Goal: Task Accomplishment & Management: Use online tool/utility

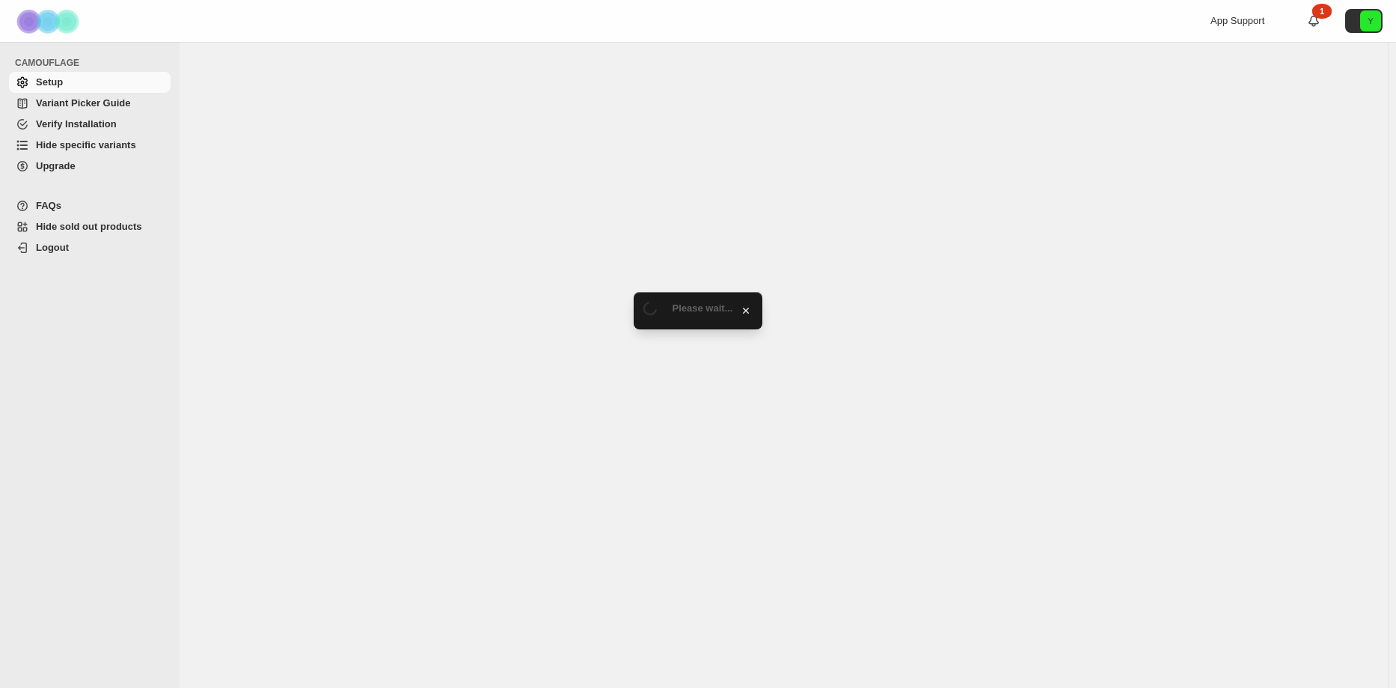
select select "******"
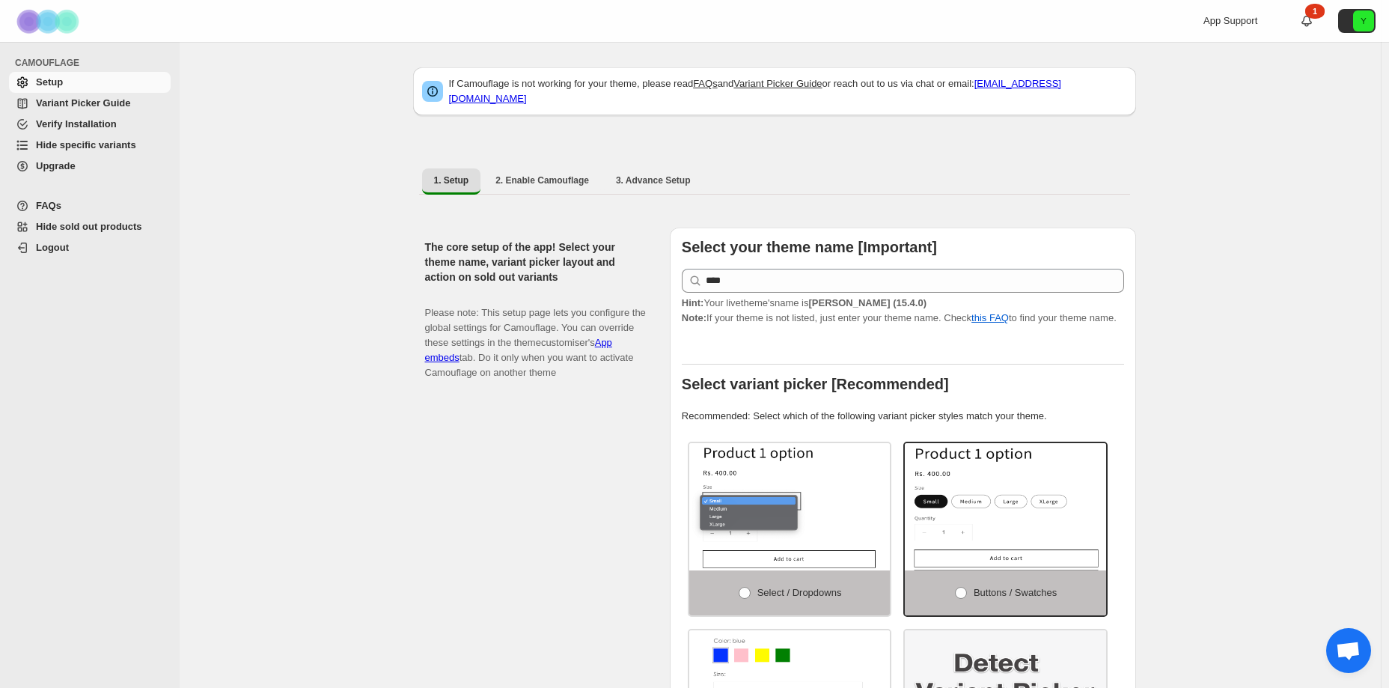
click at [91, 145] on span "Hide specific variants" at bounding box center [86, 144] width 100 height 11
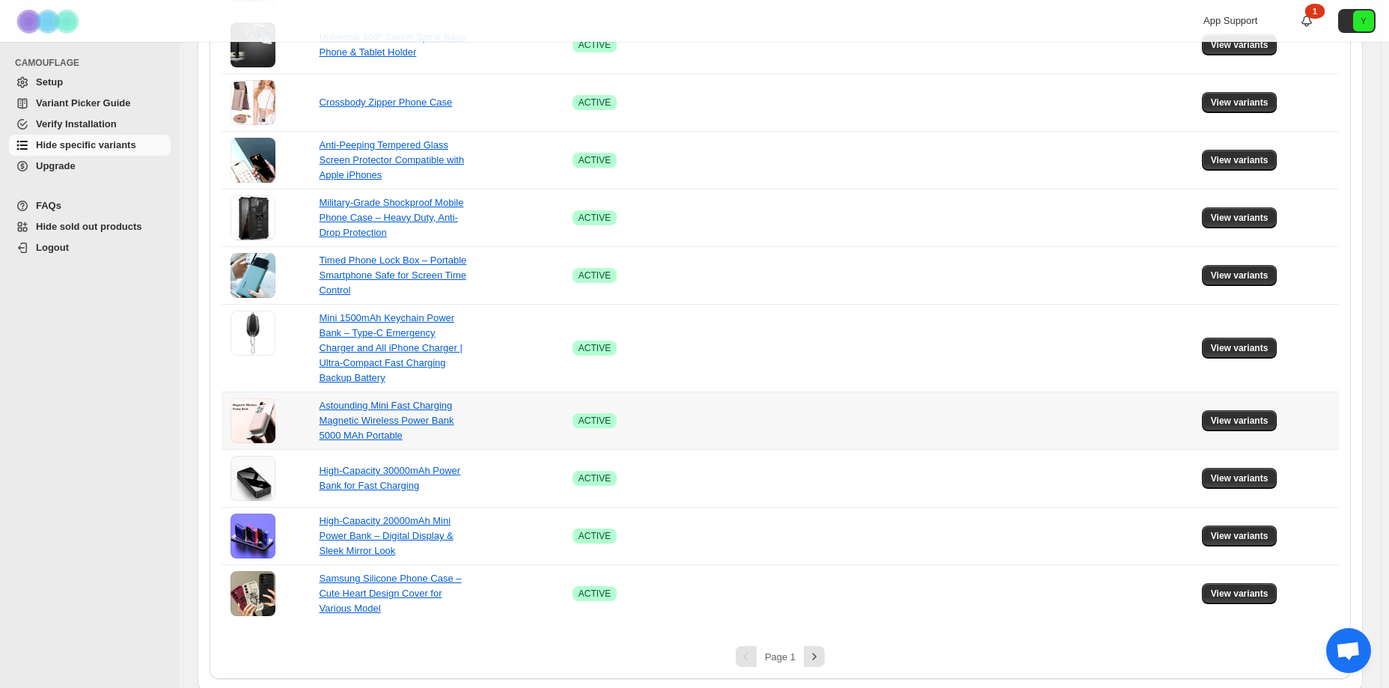
scroll to position [878, 0]
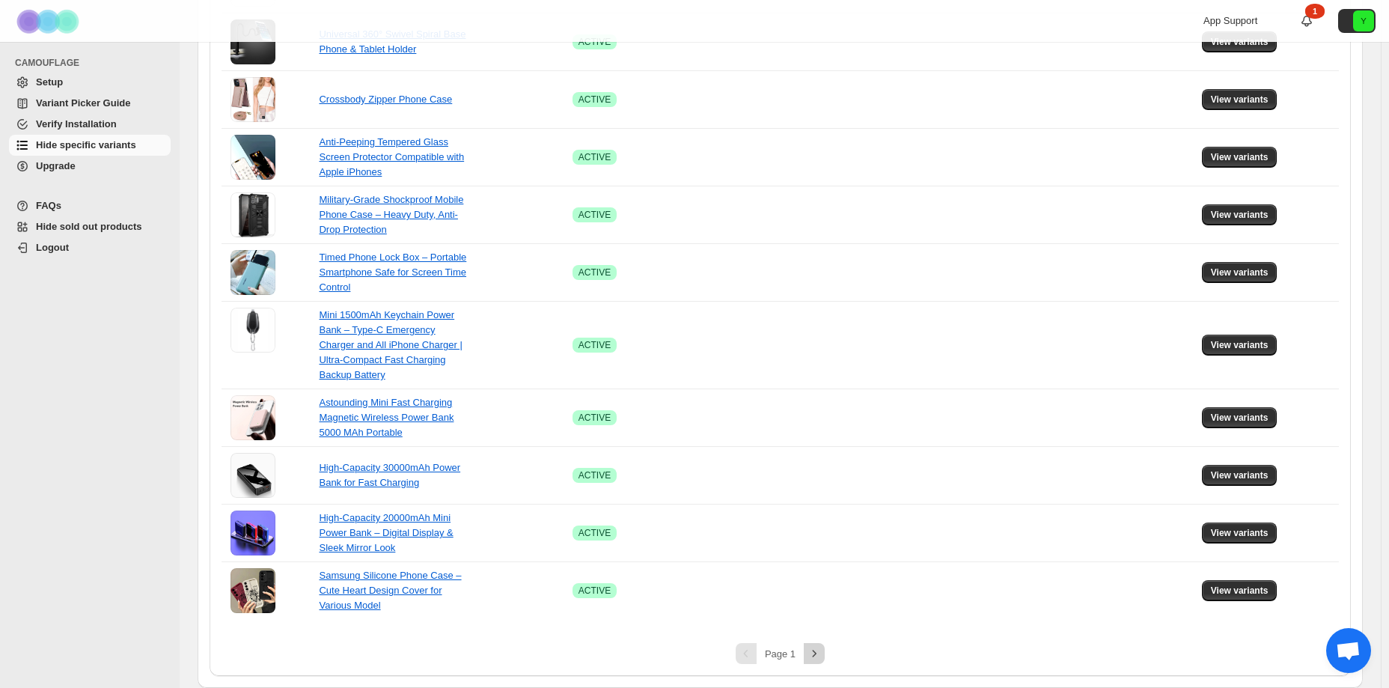
click at [821, 651] on icon "Next" at bounding box center [813, 653] width 15 height 15
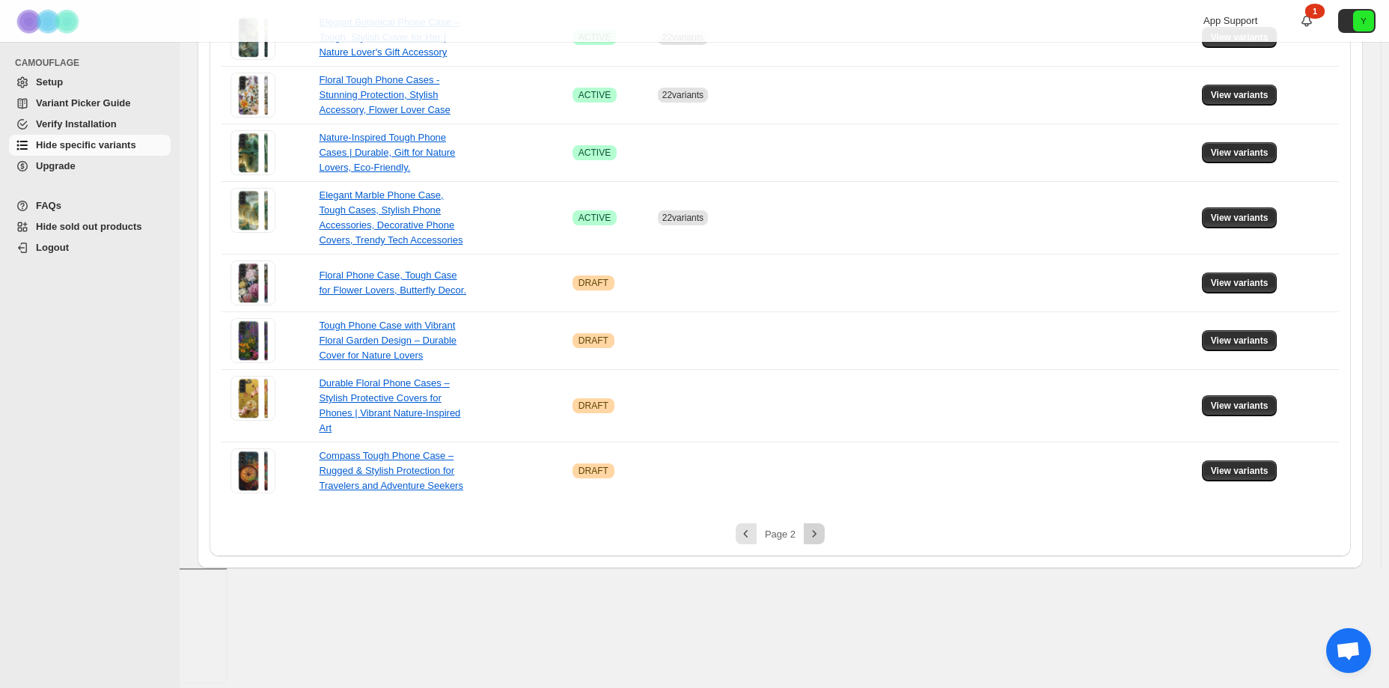
scroll to position [520, 0]
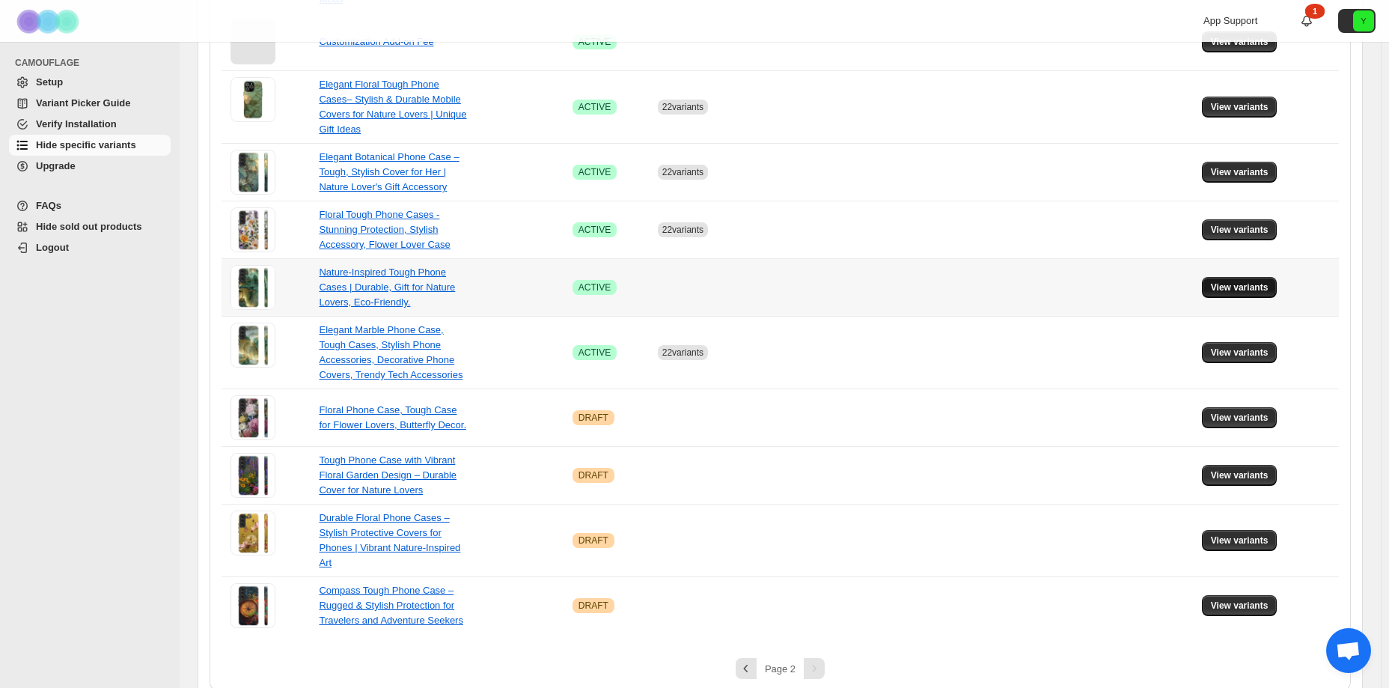
click at [1225, 281] on span "View variants" at bounding box center [1239, 287] width 58 height 12
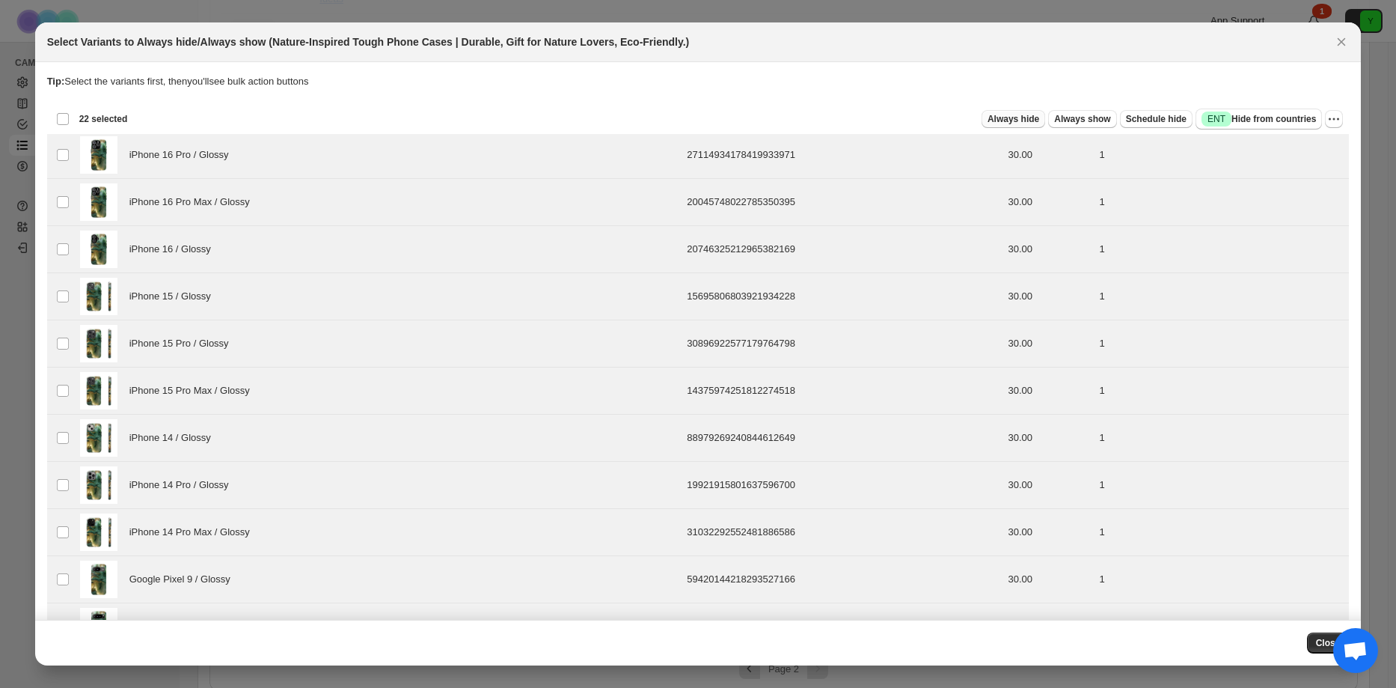
click at [1011, 116] on span "Always hide" at bounding box center [1014, 119] width 52 height 12
